Goal: Check status: Check status

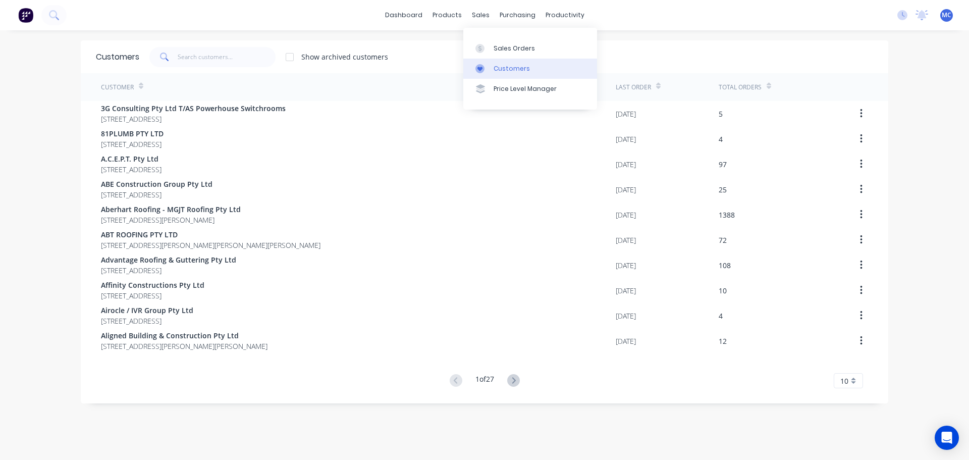
click at [508, 68] on div "Customers" at bounding box center [511, 68] width 36 height 9
click at [174, 57] on span at bounding box center [163, 57] width 28 height 20
click at [206, 56] on input "text" at bounding box center [227, 57] width 98 height 20
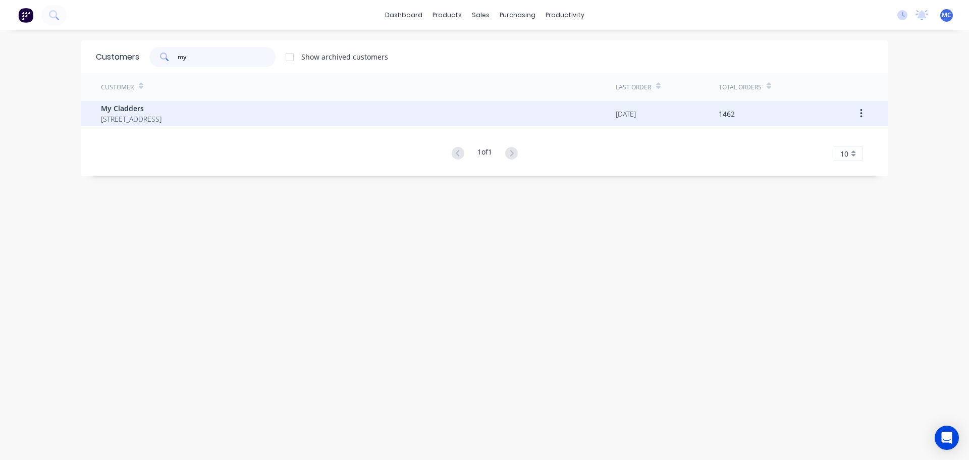
type input "my"
click at [152, 112] on span "My Cladders" at bounding box center [131, 108] width 61 height 11
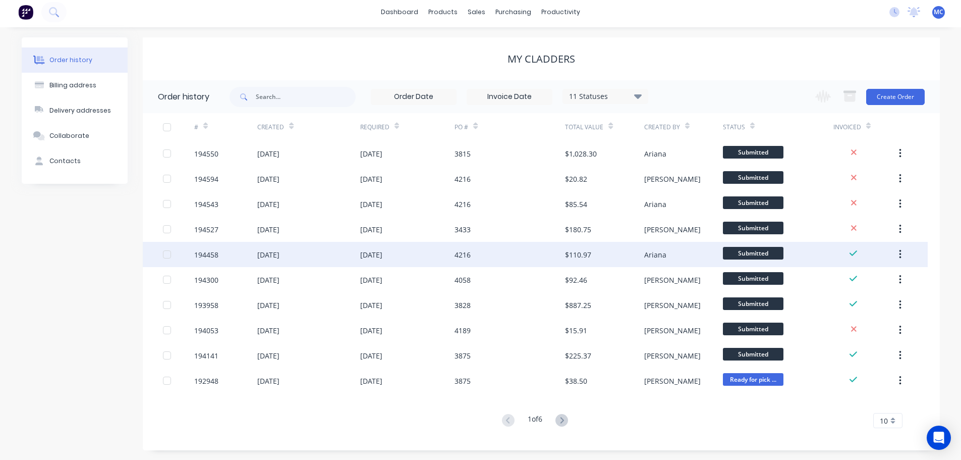
scroll to position [4, 0]
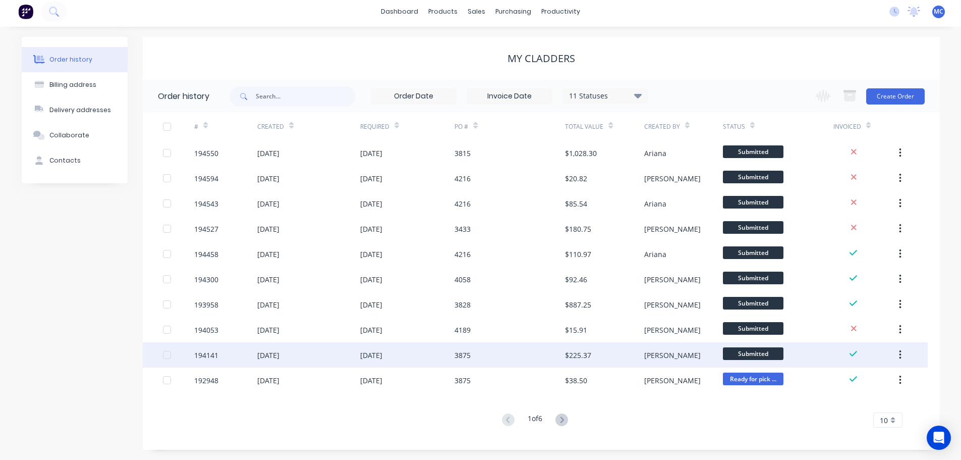
click at [465, 358] on div "3875" at bounding box center [463, 355] width 16 height 11
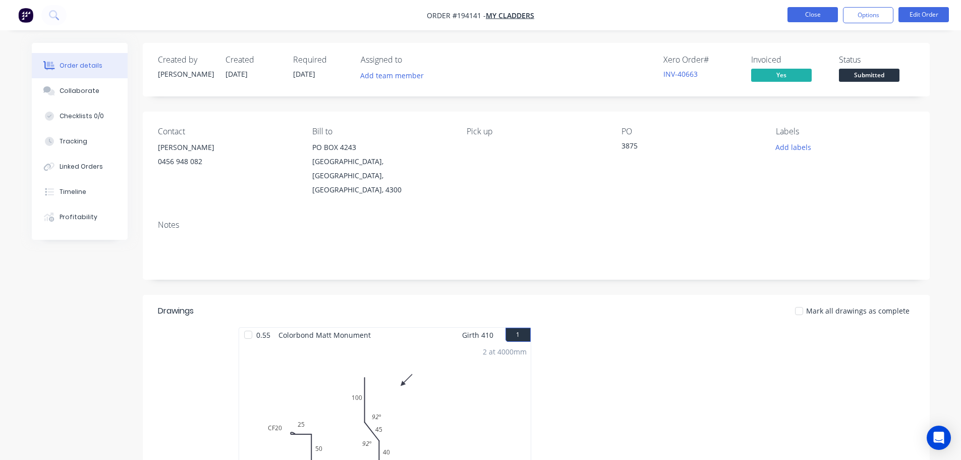
click at [820, 15] on button "Close" at bounding box center [812, 14] width 50 height 15
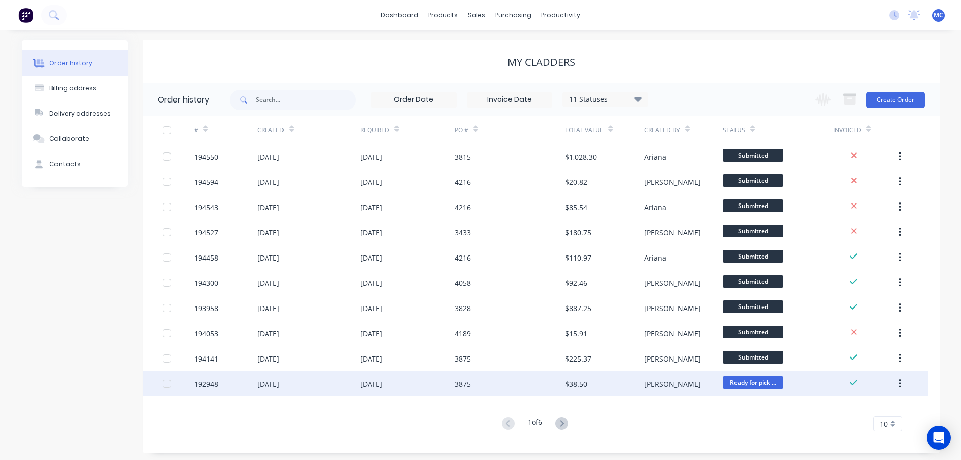
click at [470, 384] on div "3875" at bounding box center [463, 383] width 16 height 11
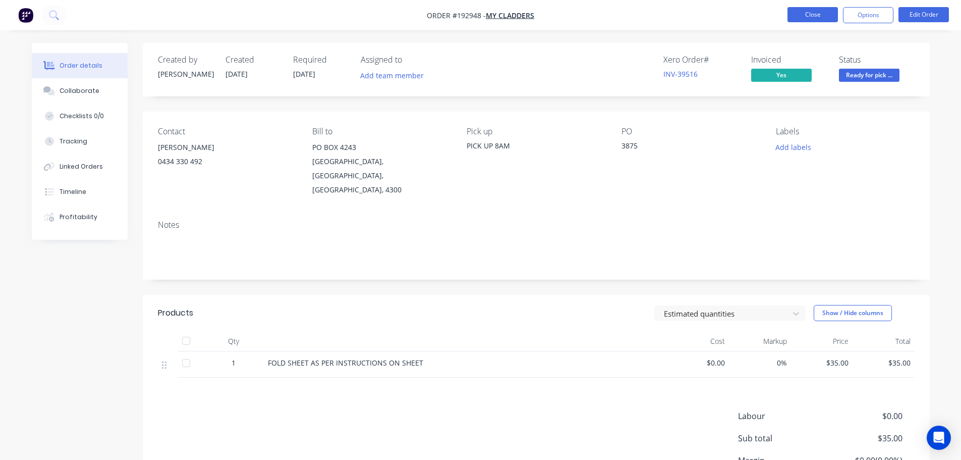
click at [811, 11] on button "Close" at bounding box center [812, 14] width 50 height 15
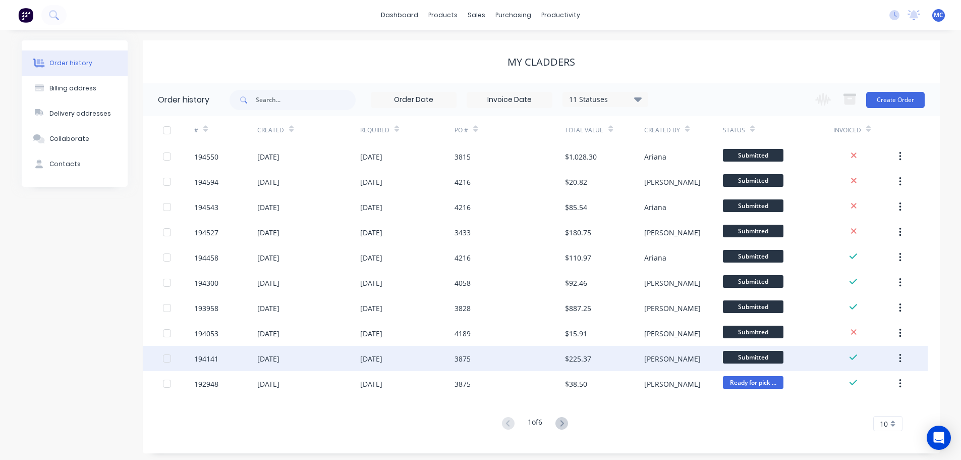
click at [412, 358] on div "[DATE]" at bounding box center [407, 358] width 95 height 25
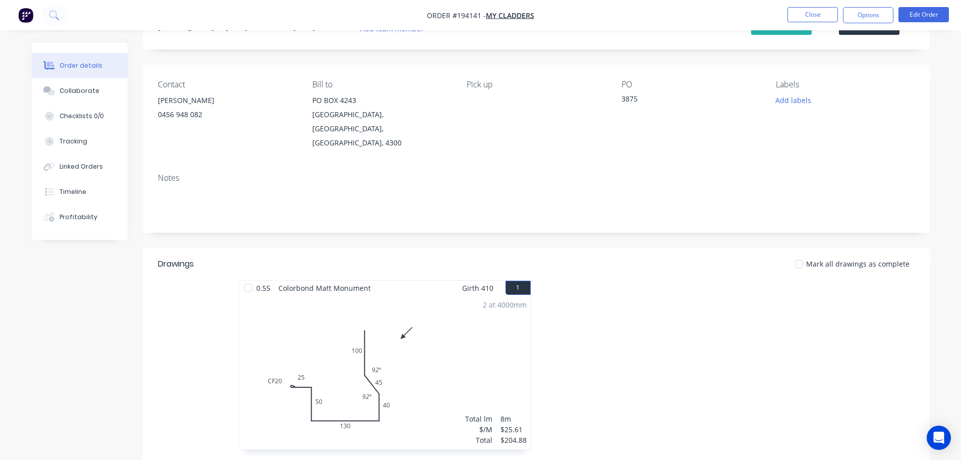
scroll to position [202, 0]
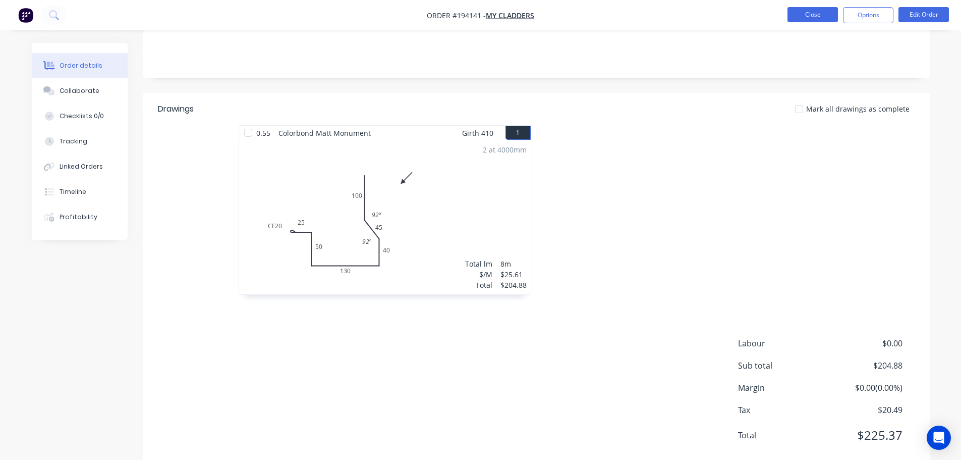
click at [805, 13] on button "Close" at bounding box center [812, 14] width 50 height 15
